Goal: Task Accomplishment & Management: Use online tool/utility

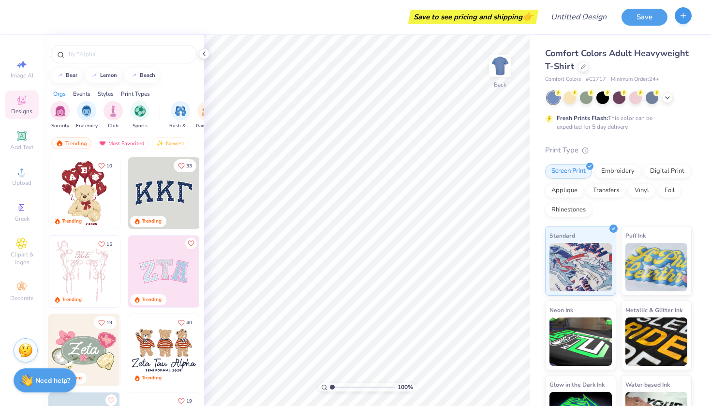
click at [679, 19] on icon "button" at bounding box center [683, 16] width 8 height 8
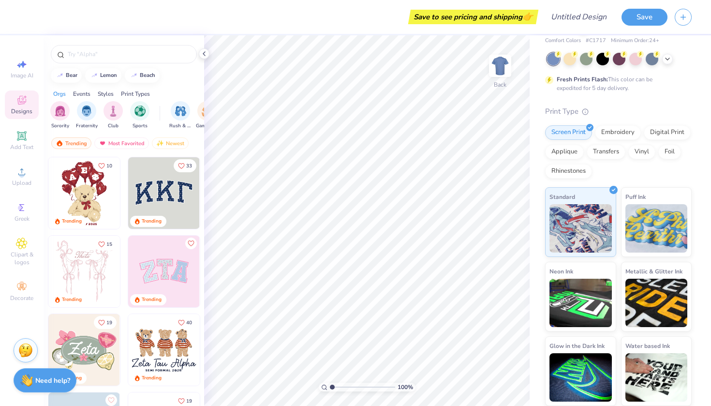
scroll to position [38, 0]
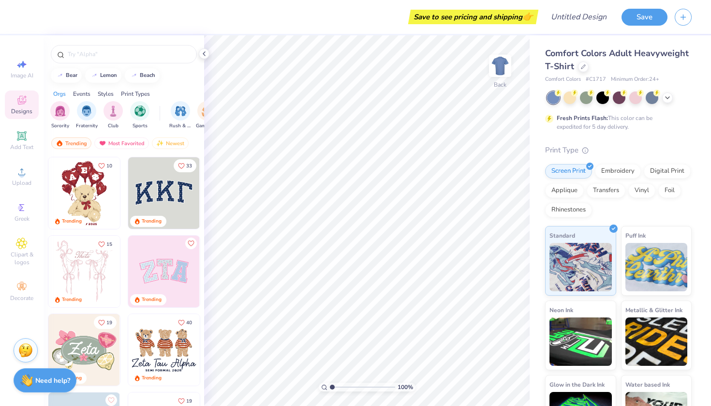
click at [31, 110] on span "Designs" at bounding box center [21, 111] width 21 height 8
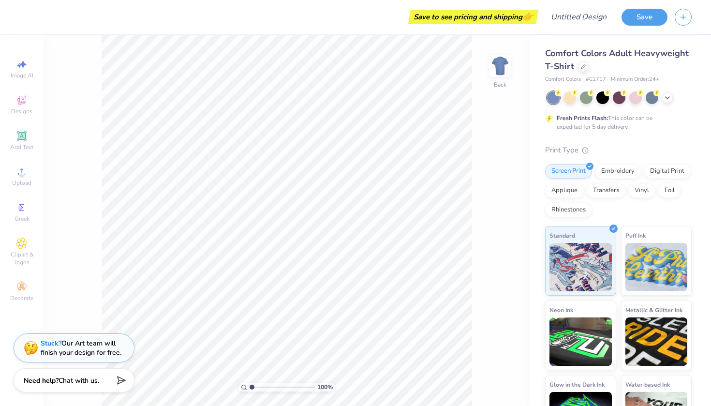
click at [689, 24] on div at bounding box center [683, 17] width 17 height 17
click at [687, 22] on button "button" at bounding box center [683, 15] width 17 height 17
click at [685, 17] on icon "button" at bounding box center [683, 16] width 8 height 8
